Goal: Information Seeking & Learning: Learn about a topic

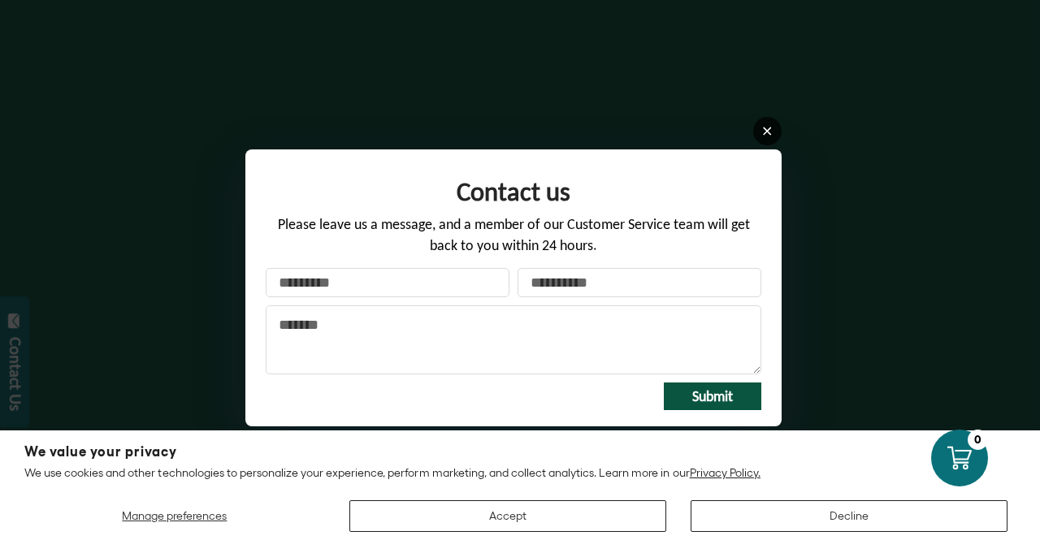
click at [767, 133] on icon at bounding box center [767, 131] width 12 height 12
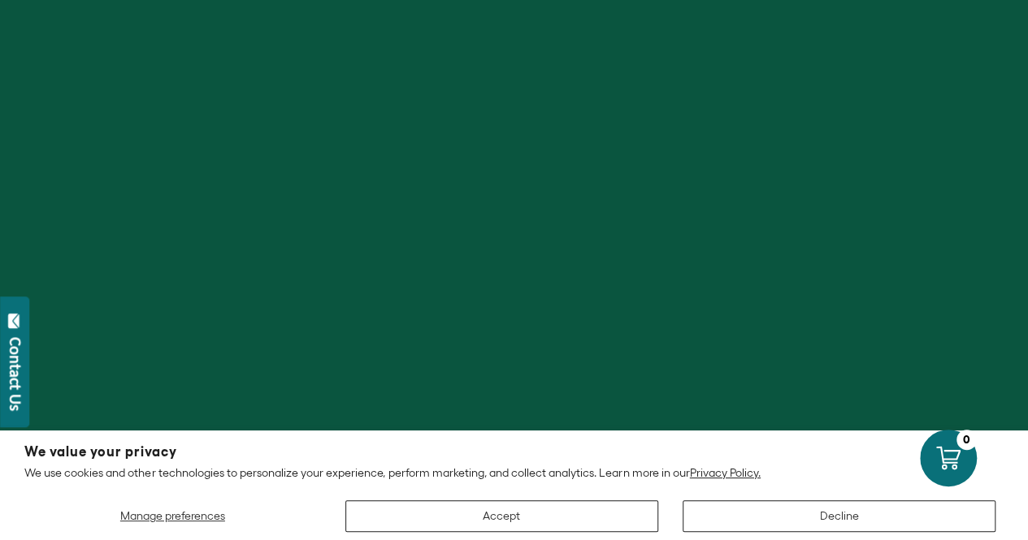
scroll to position [731, 0]
click at [816, 520] on button "Decline" at bounding box center [838, 516] width 313 height 32
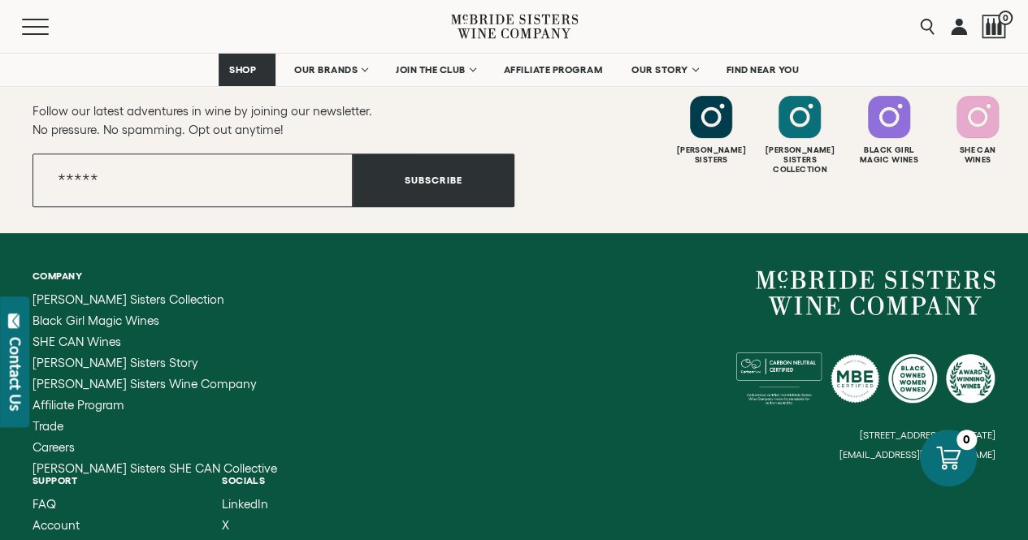
scroll to position [6461, 0]
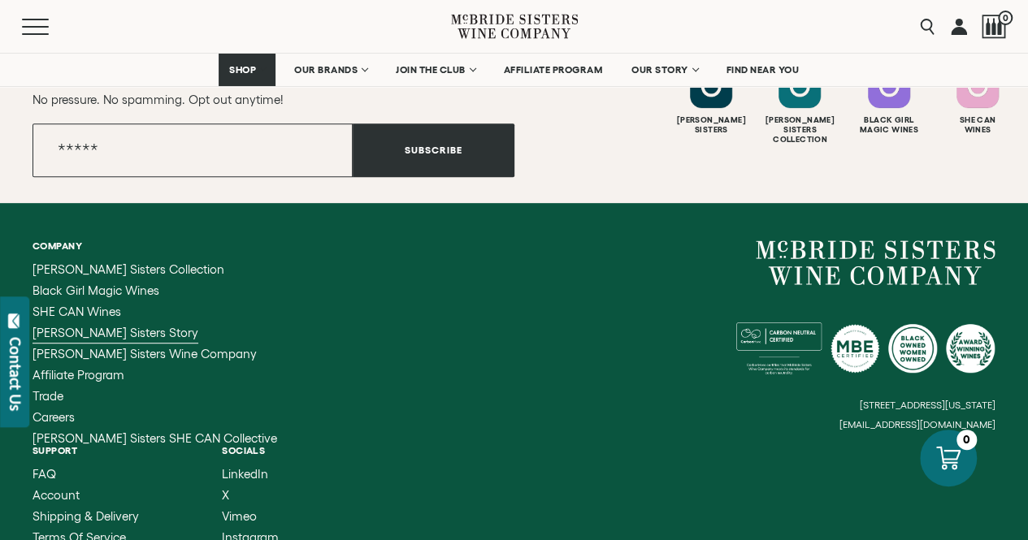
click at [112, 326] on span "[PERSON_NAME] Sisters Story" at bounding box center [115, 333] width 166 height 14
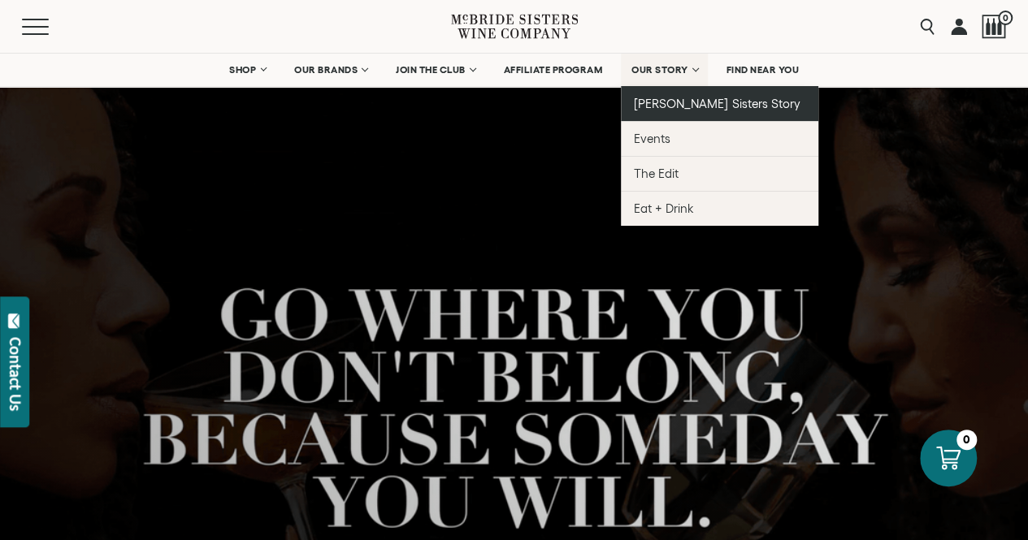
click at [669, 93] on link "[PERSON_NAME] Sisters Story" at bounding box center [719, 103] width 197 height 35
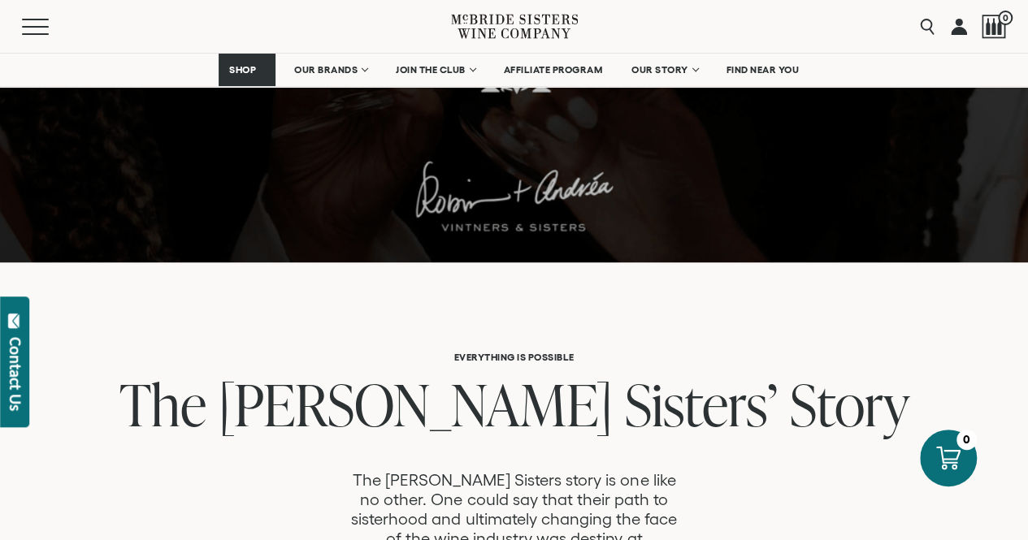
scroll to position [650, 0]
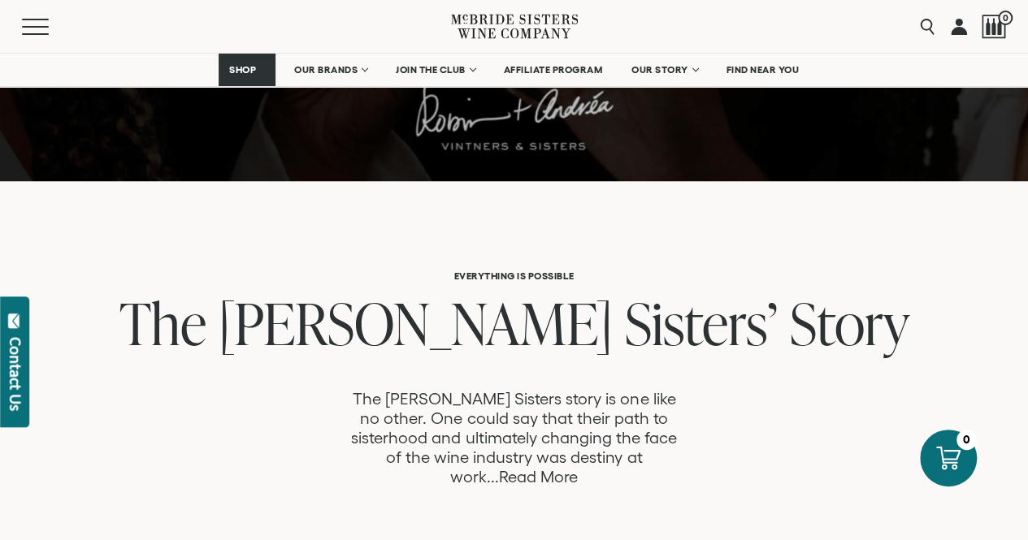
click at [578, 468] on link "Read More" at bounding box center [538, 477] width 79 height 19
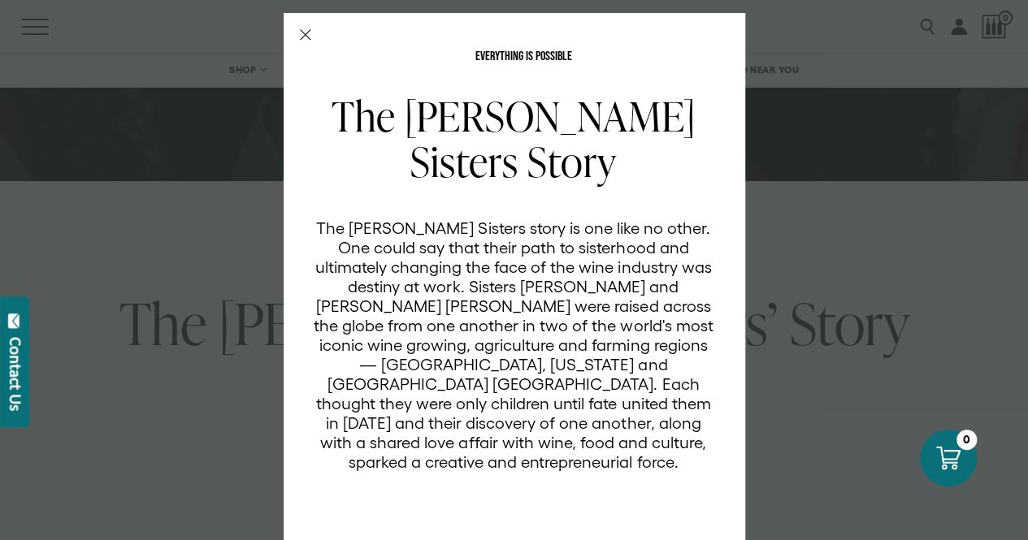
scroll to position [0, 0]
